Goal: Information Seeking & Learning: Learn about a topic

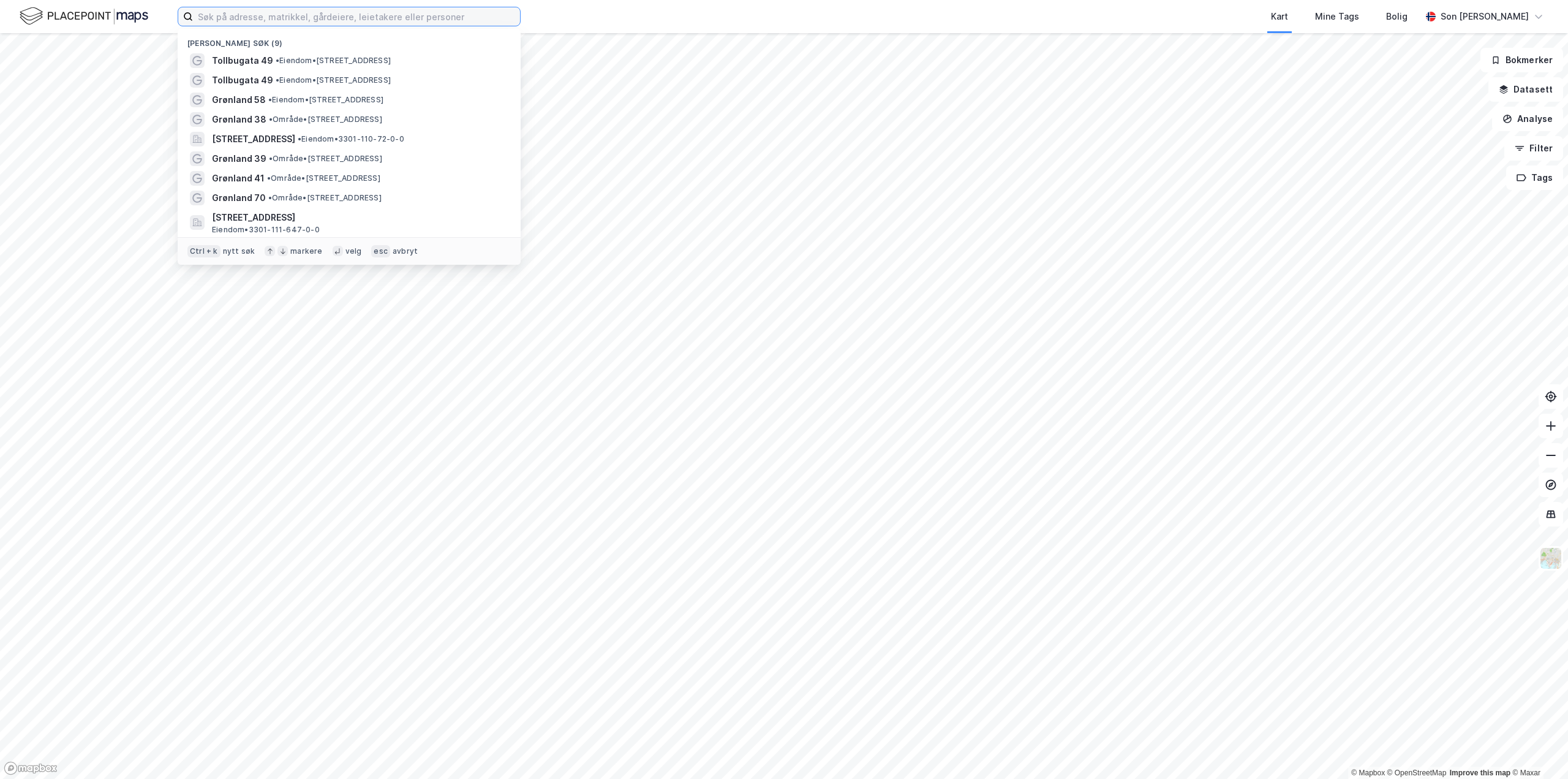
click at [256, 23] on input at bounding box center [357, 16] width 327 height 19
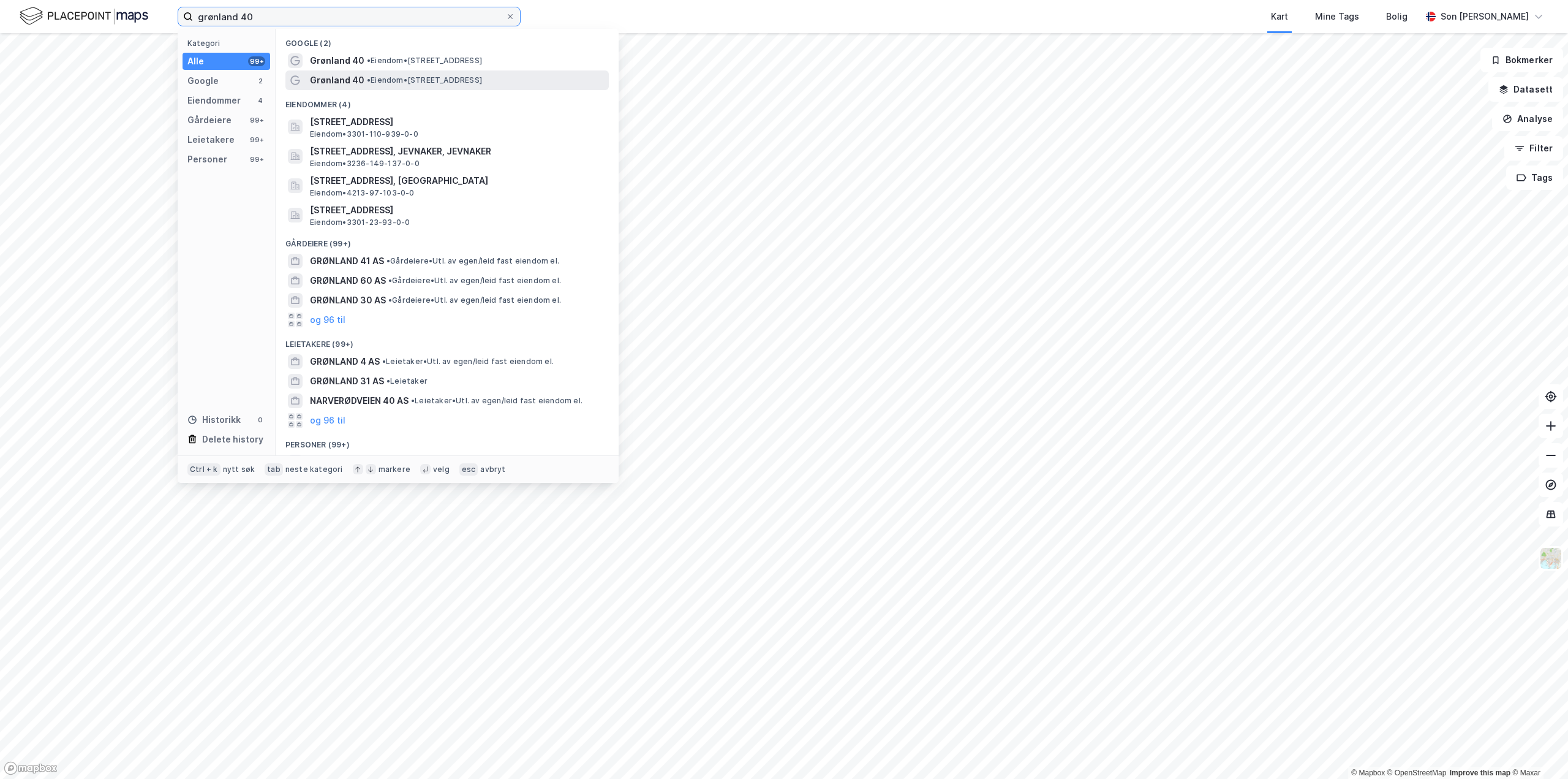
type input "grønland 40"
click at [415, 77] on span "• Eiendom • [STREET_ADDRESS]" at bounding box center [425, 80] width 115 height 10
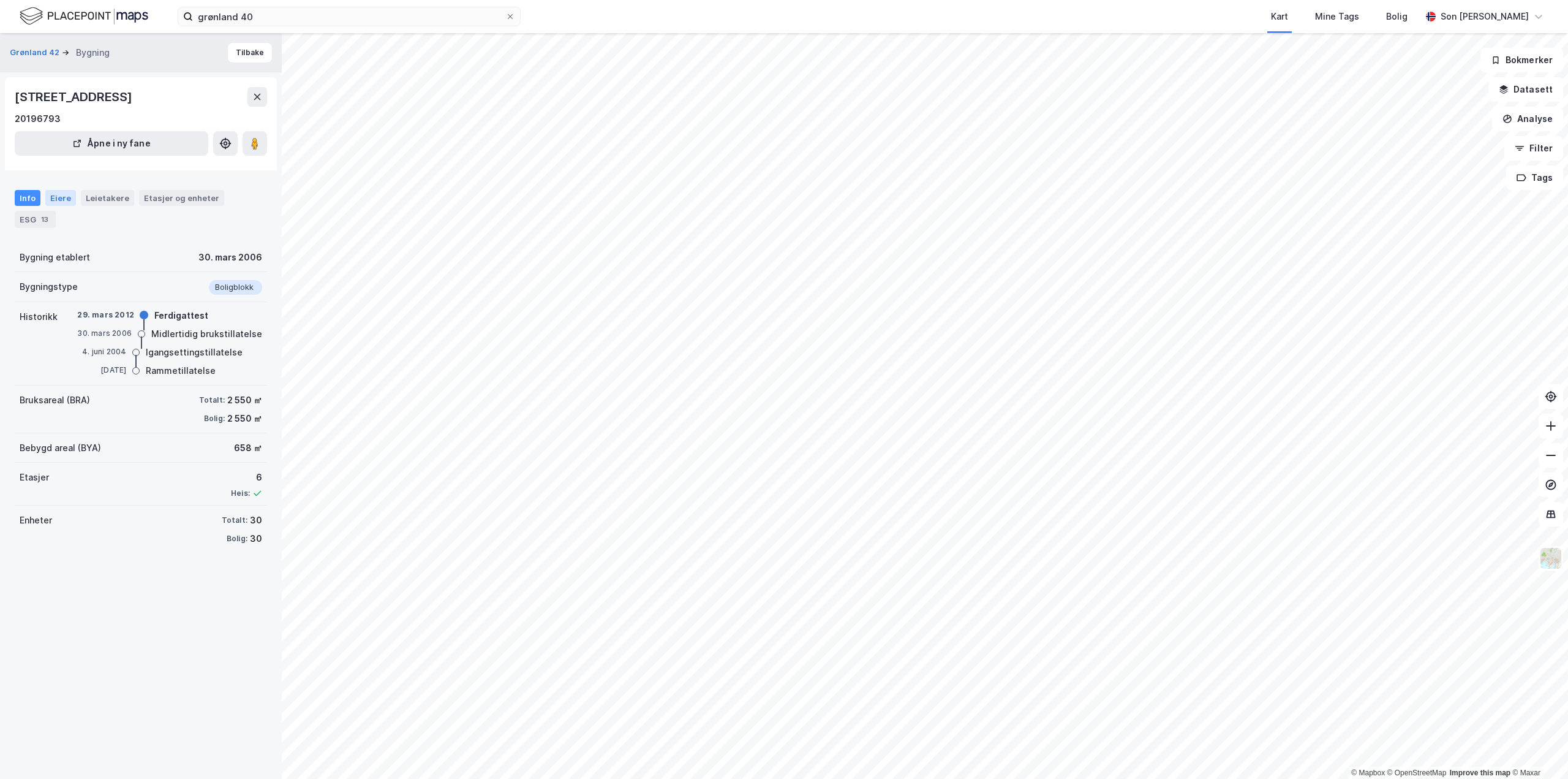
click at [55, 201] on div "Eiere" at bounding box center [61, 198] width 31 height 16
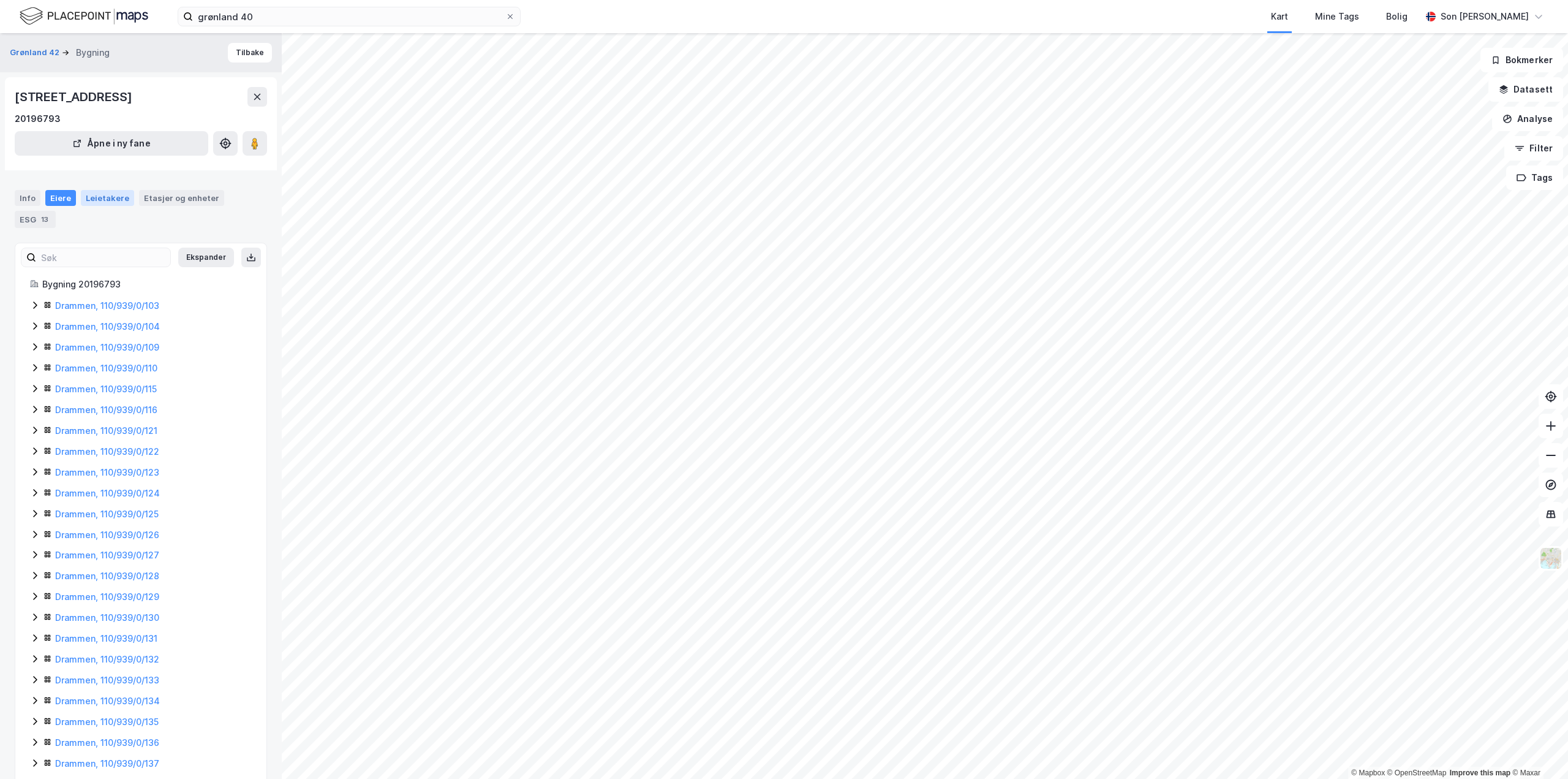
click at [90, 200] on div "Leietakere" at bounding box center [108, 198] width 53 height 16
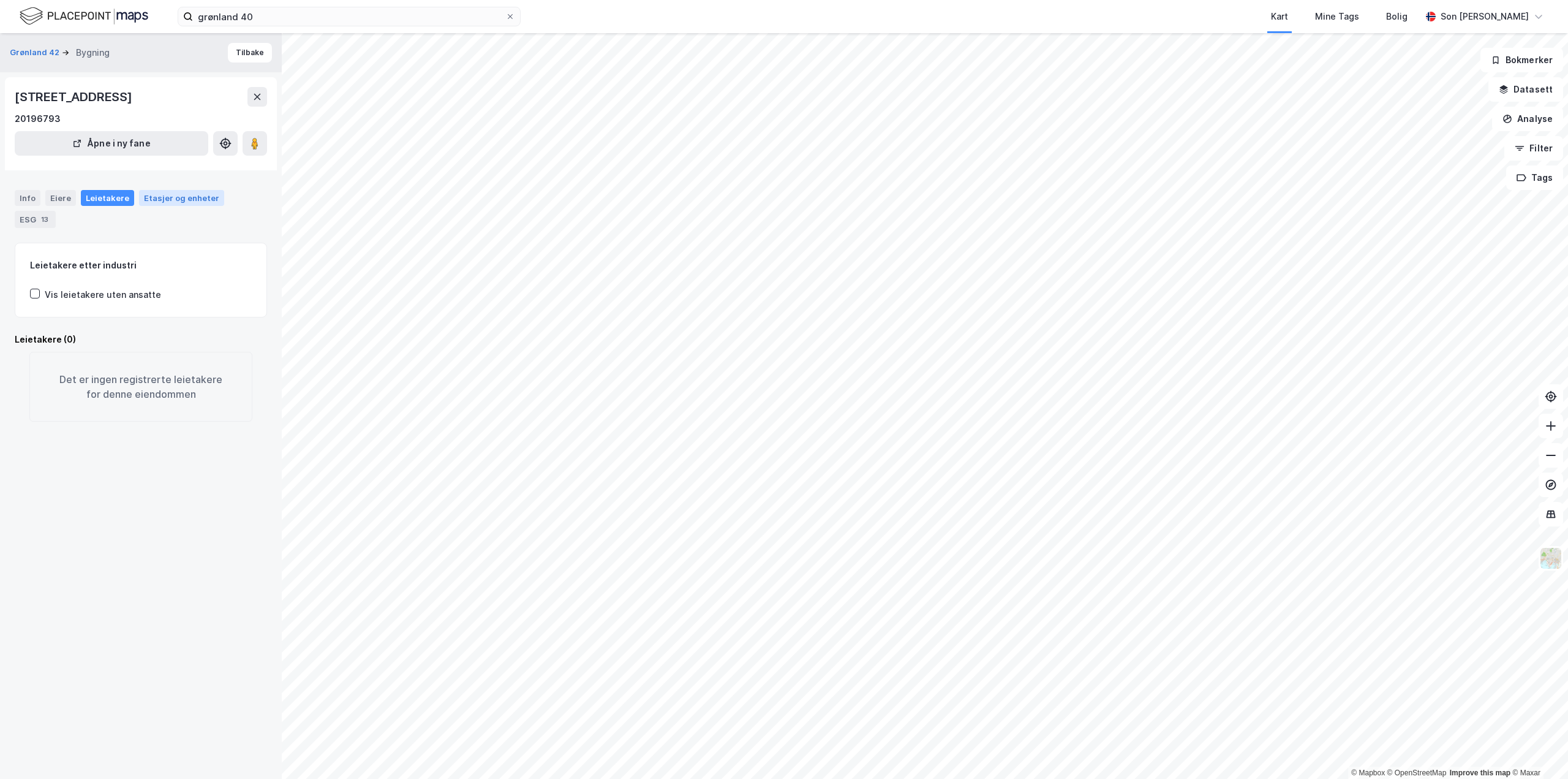
click at [166, 196] on div "Etasjer og enheter" at bounding box center [181, 198] width 75 height 11
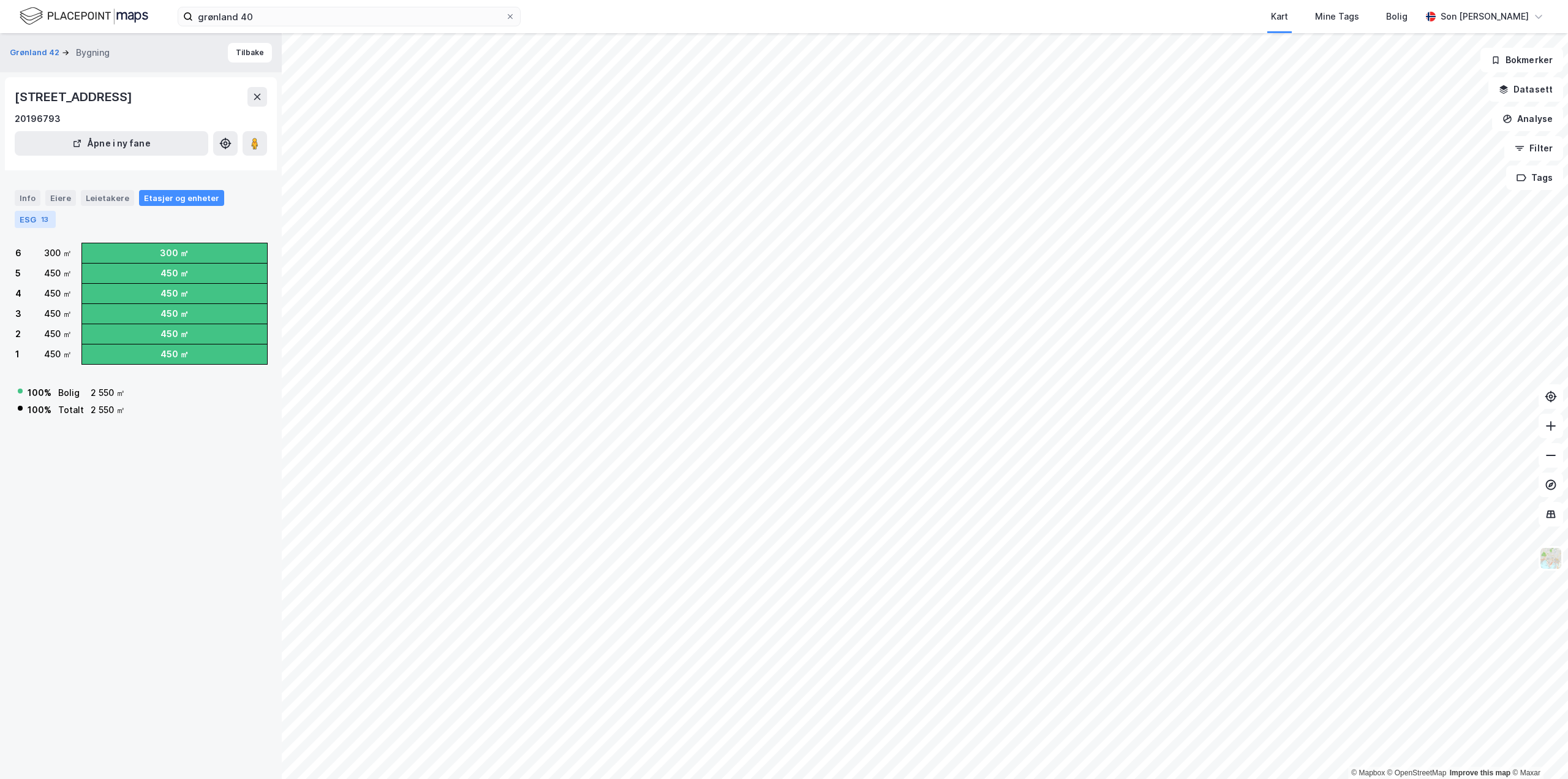
click at [19, 222] on div "ESG 13" at bounding box center [35, 219] width 41 height 17
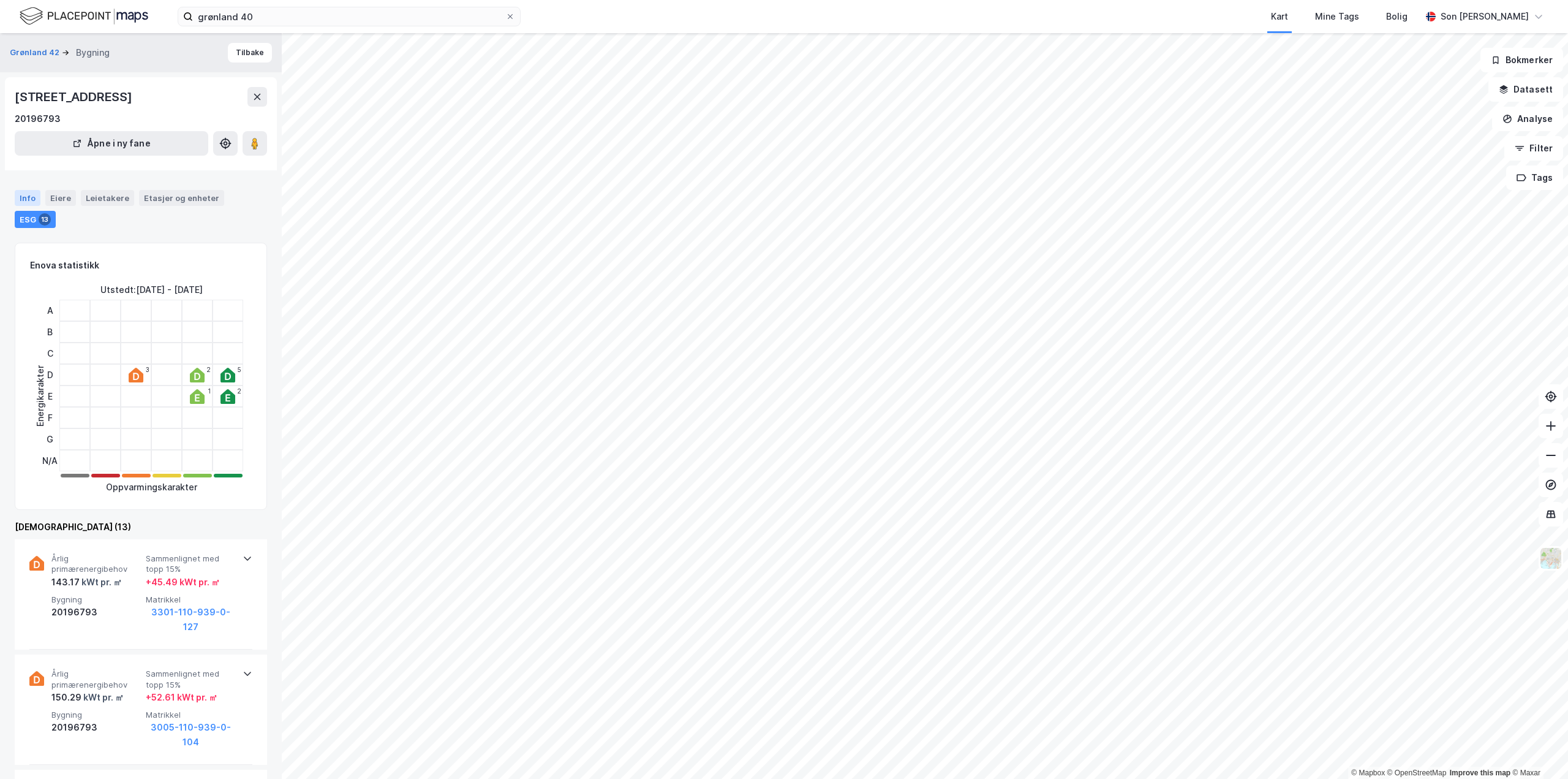
click at [24, 200] on div "Info" at bounding box center [28, 198] width 26 height 16
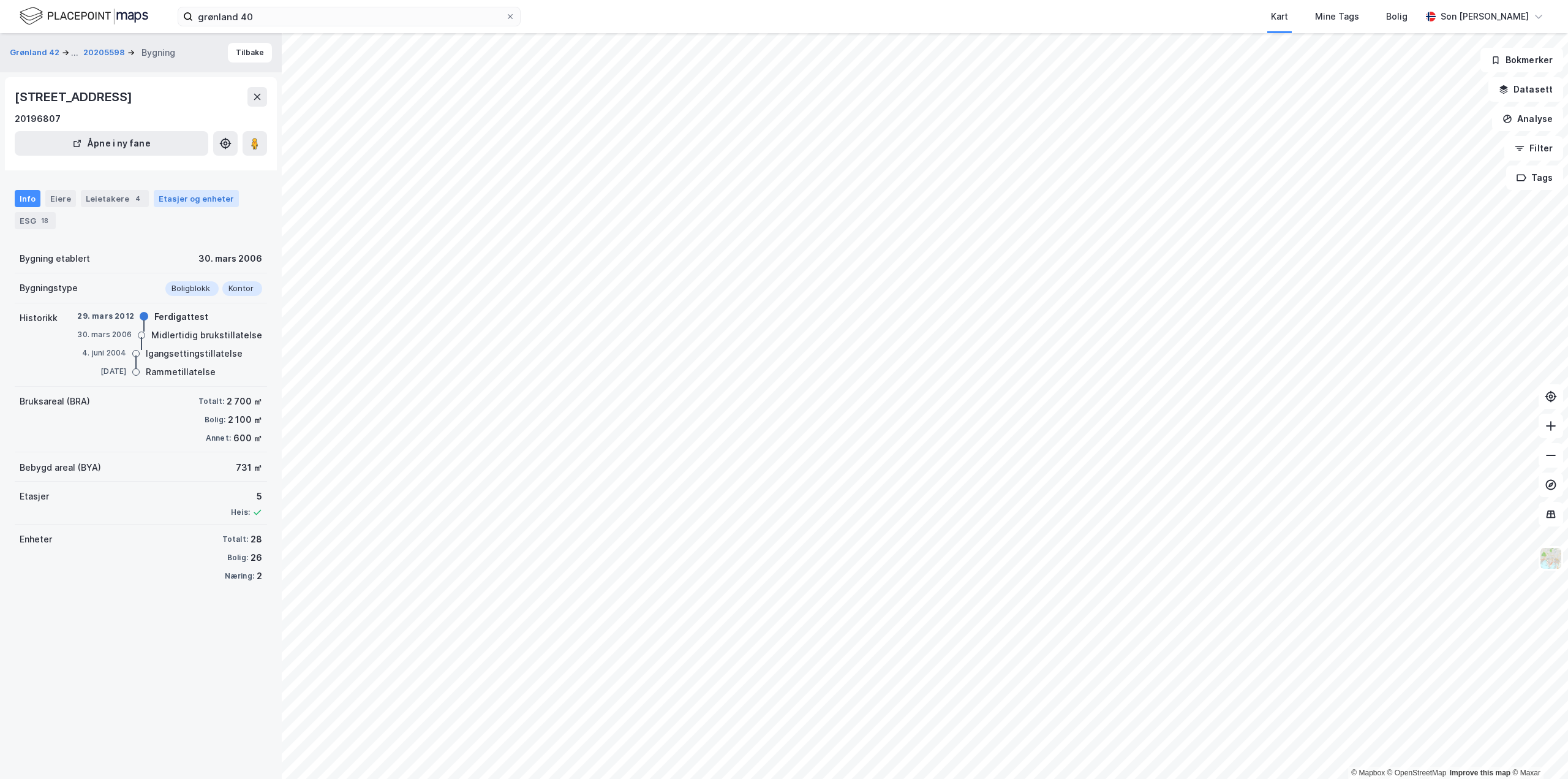
click at [158, 202] on div "Etasjer og enheter" at bounding box center [196, 198] width 75 height 11
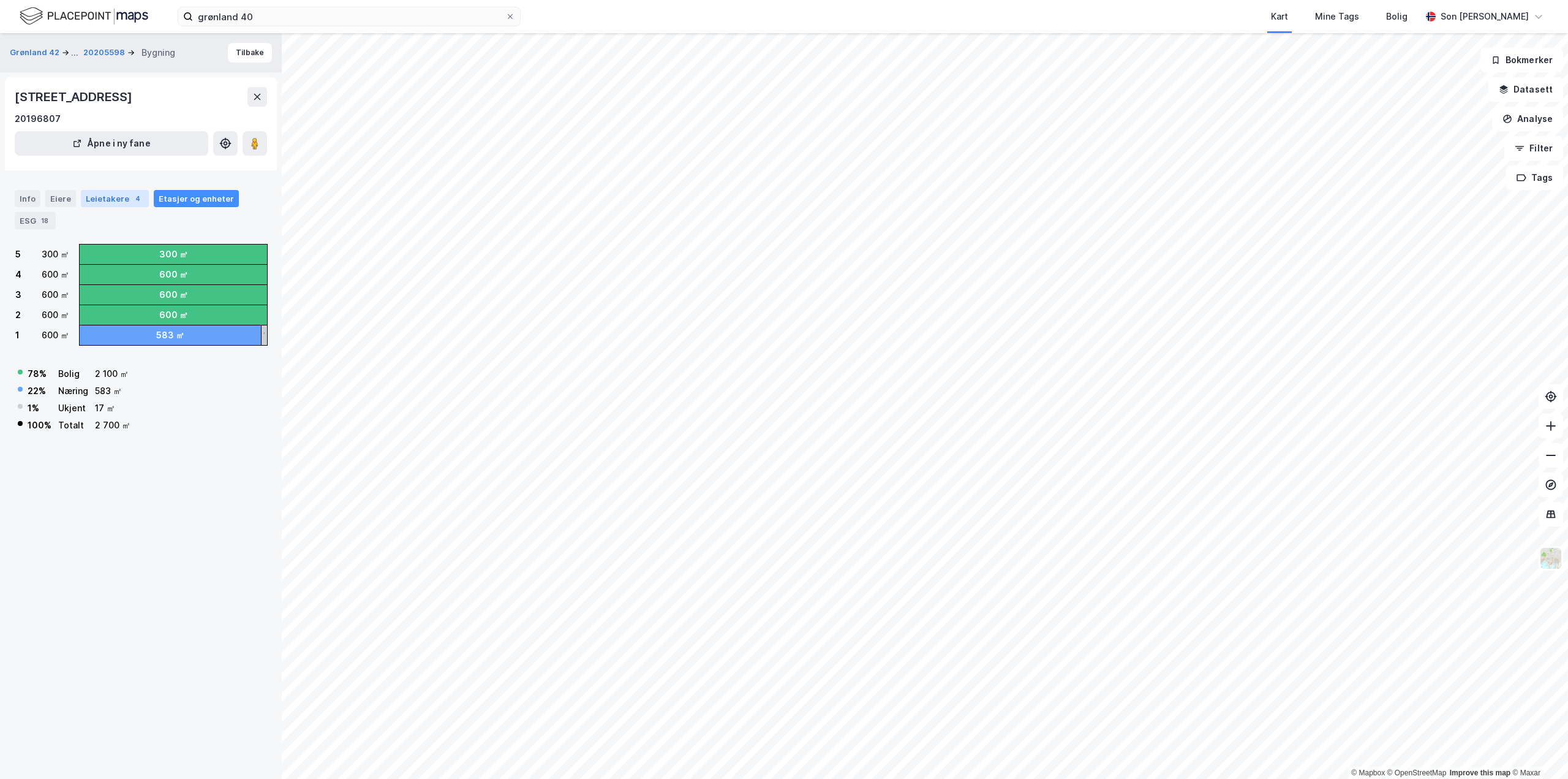
click at [101, 201] on div "Leietakere 4" at bounding box center [115, 198] width 68 height 17
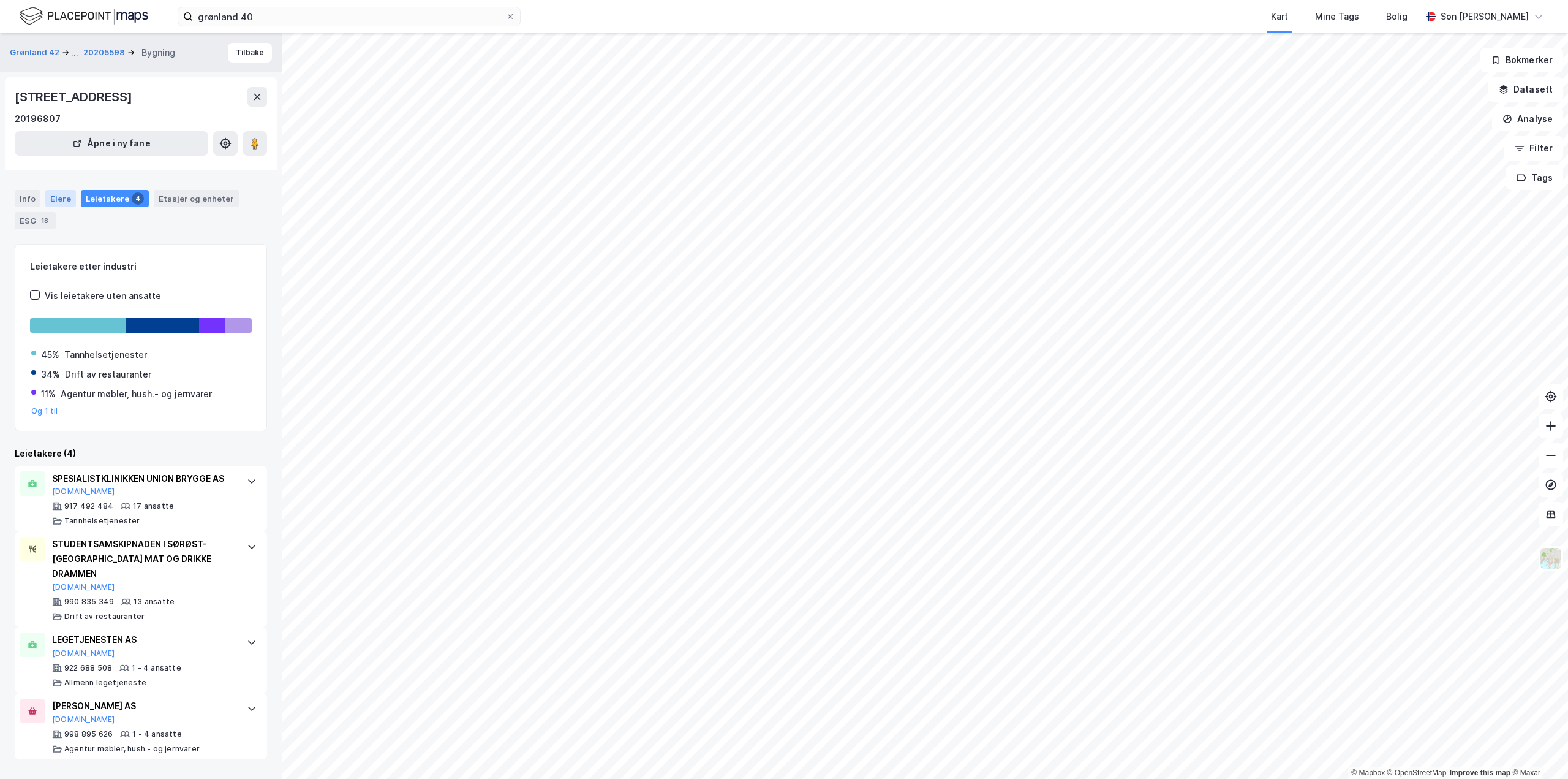
click at [71, 200] on div "Eiere" at bounding box center [61, 198] width 31 height 17
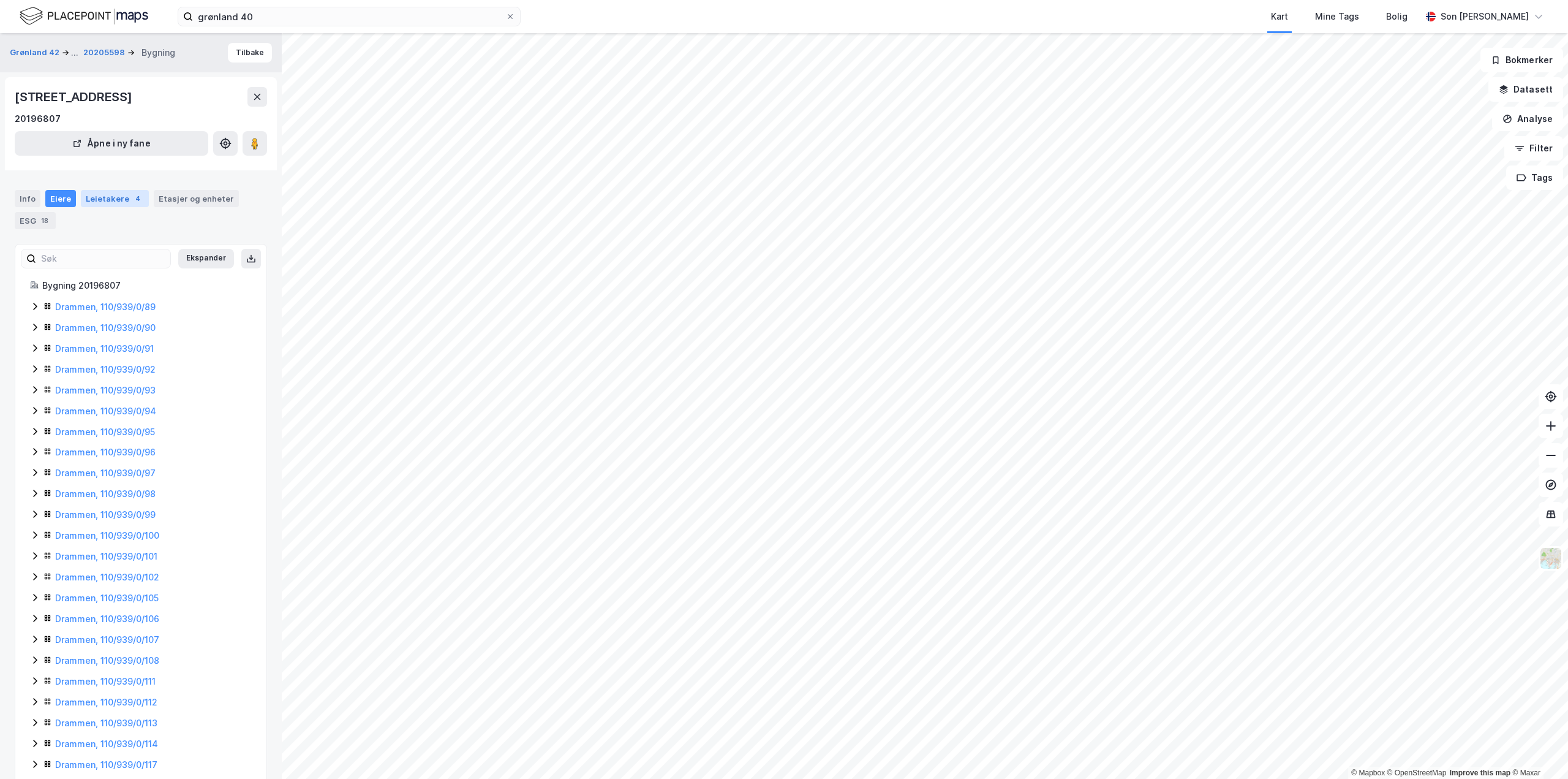
click at [89, 201] on div "Leietakere 4" at bounding box center [115, 198] width 68 height 17
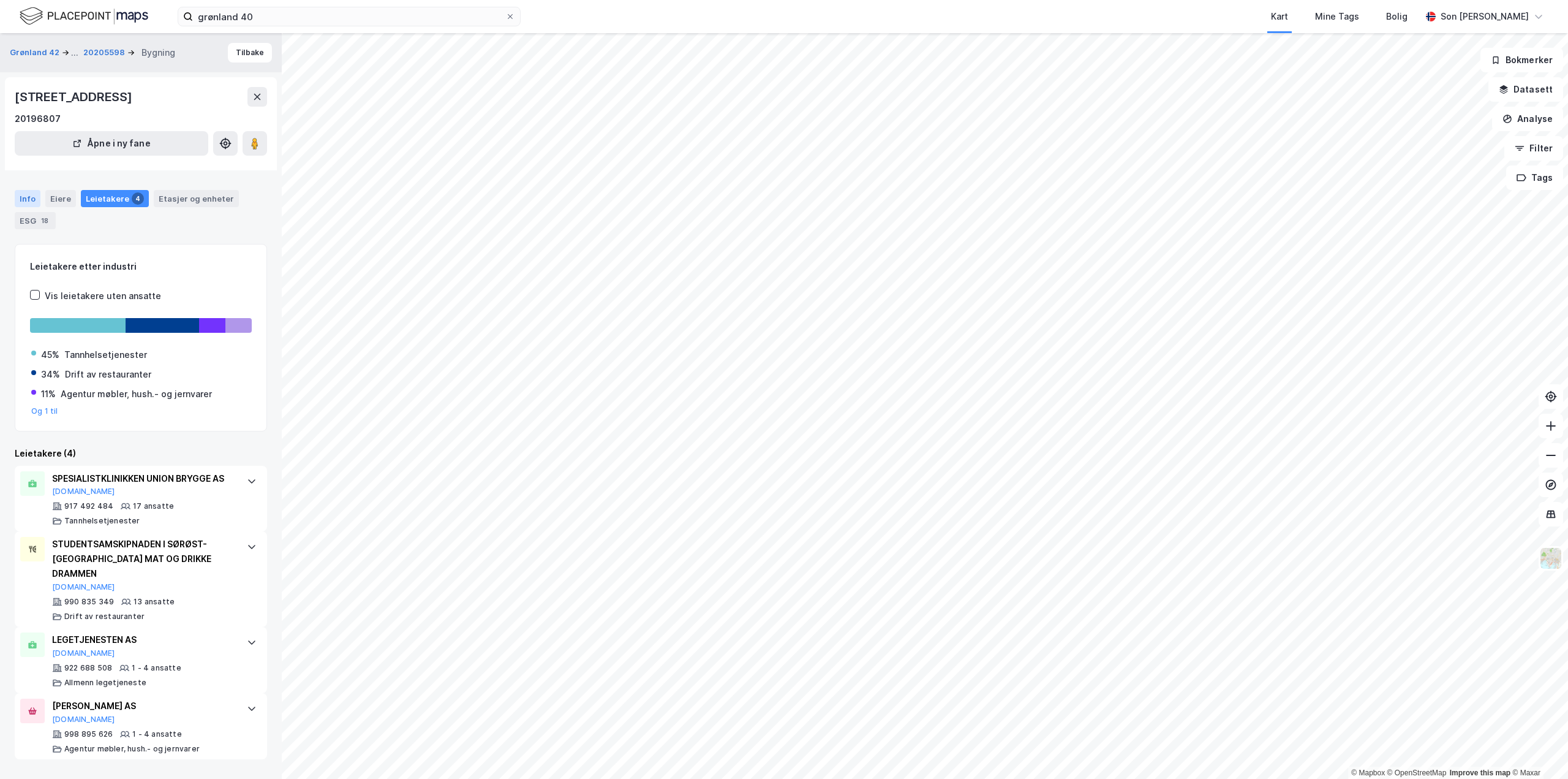
click at [35, 202] on div "Info" at bounding box center [28, 198] width 26 height 17
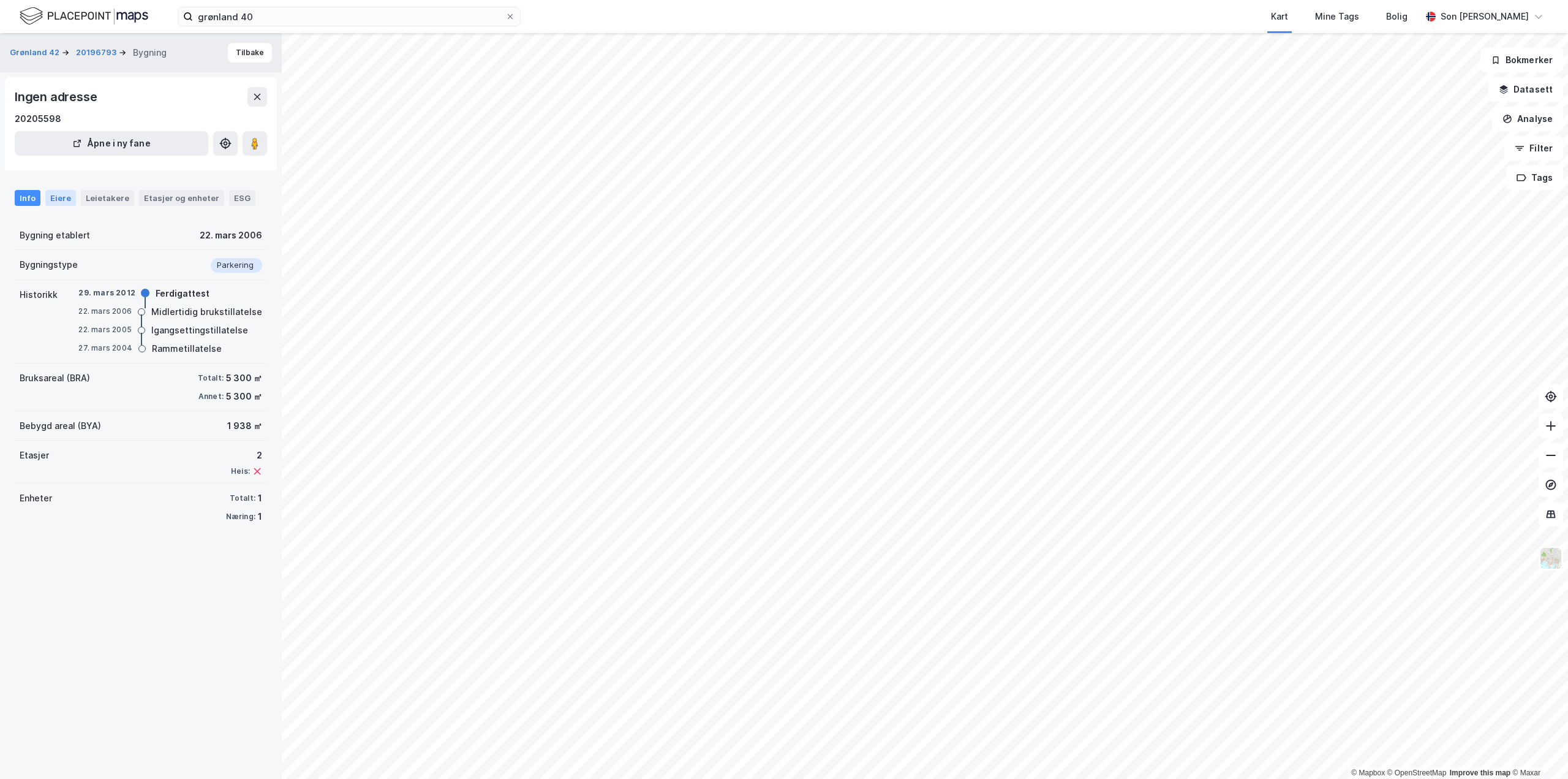
click at [57, 195] on div "Eiere" at bounding box center [61, 198] width 31 height 16
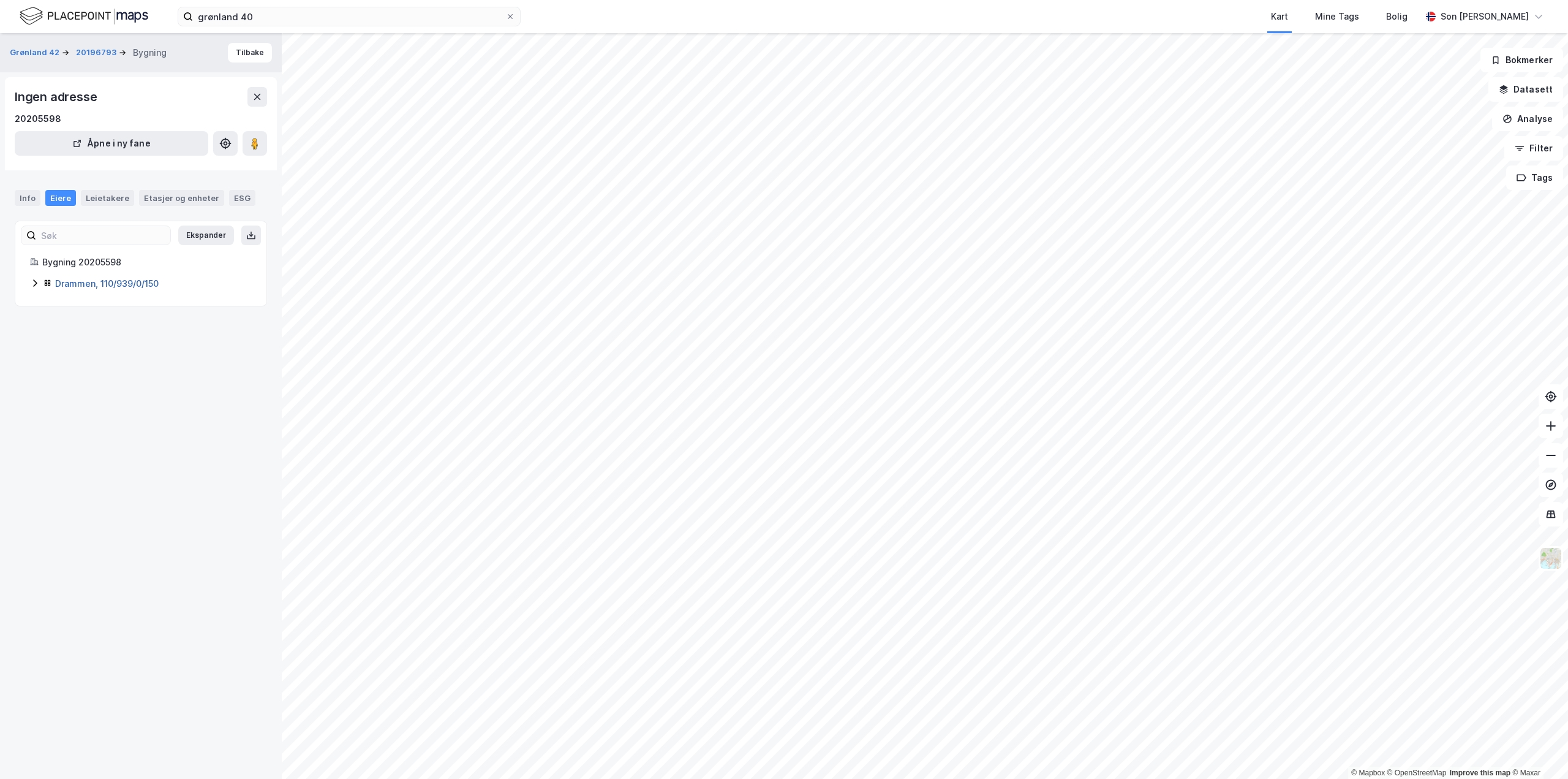
click at [115, 289] on link "Drammen, 110/939/0/150" at bounding box center [107, 284] width 104 height 10
